Goal: Transaction & Acquisition: Purchase product/service

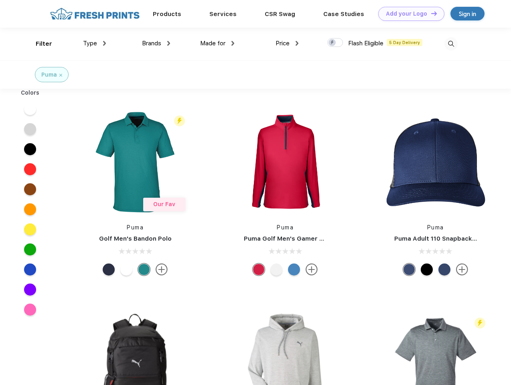
click at [408, 14] on link "Add your Logo Design Tool" at bounding box center [411, 14] width 66 height 14
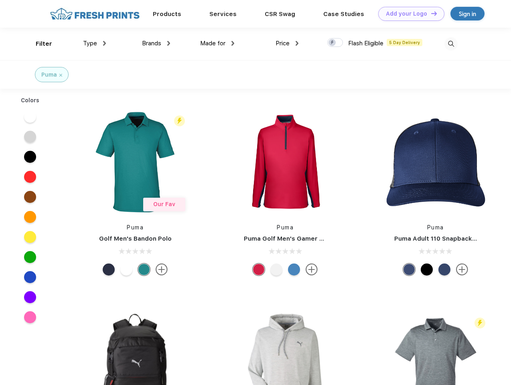
click at [0, 0] on div "Design Tool" at bounding box center [0, 0] width 0 height 0
click at [430, 13] on link "Add your Logo Design Tool" at bounding box center [411, 14] width 66 height 14
click at [39, 44] on div "Filter" at bounding box center [44, 43] width 16 height 9
click at [95, 43] on span "Type" at bounding box center [90, 43] width 14 height 7
click at [156, 43] on span "Brands" at bounding box center [151, 43] width 19 height 7
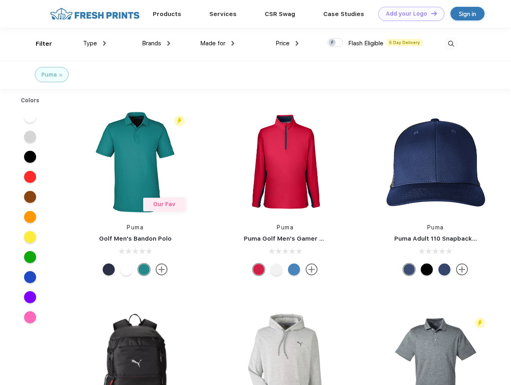
click at [217, 43] on span "Made for" at bounding box center [212, 43] width 25 height 7
click at [287, 43] on span "Price" at bounding box center [283, 43] width 14 height 7
click at [335, 43] on div at bounding box center [335, 42] width 16 height 9
click at [333, 43] on input "checkbox" at bounding box center [329, 40] width 5 height 5
click at [451, 44] on img at bounding box center [451, 43] width 13 height 13
